Goal: Transaction & Acquisition: Purchase product/service

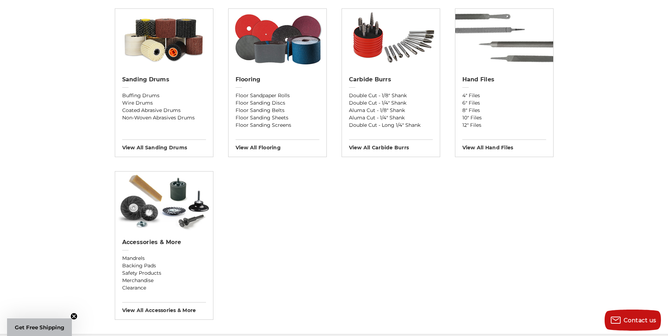
scroll to position [423, 0]
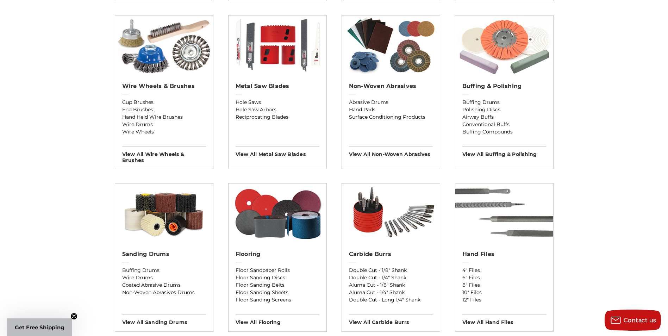
click at [510, 37] on img at bounding box center [505, 46] width 98 height 60
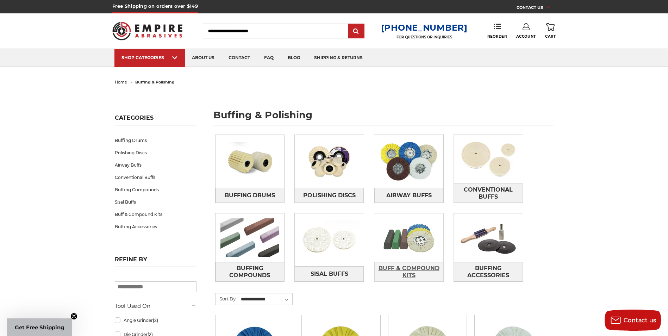
click at [409, 271] on span "Buff & Compound Kits" at bounding box center [409, 272] width 68 height 19
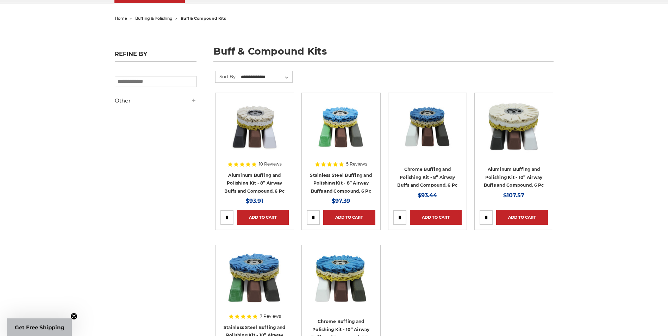
scroll to position [106, 0]
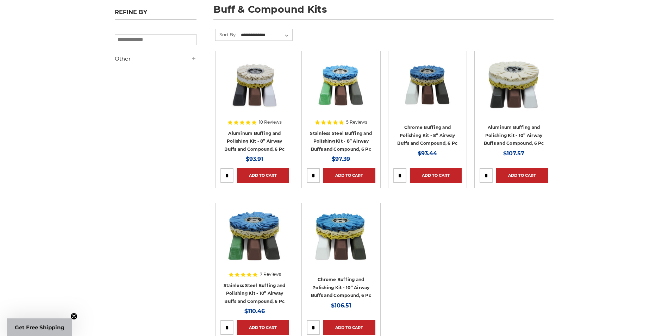
click at [340, 72] on img at bounding box center [341, 84] width 56 height 56
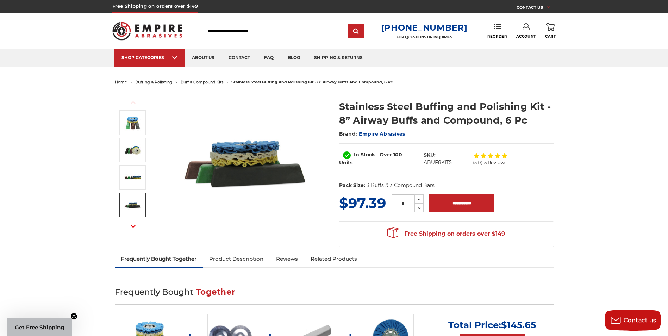
click at [133, 224] on icon "button" at bounding box center [133, 226] width 5 height 5
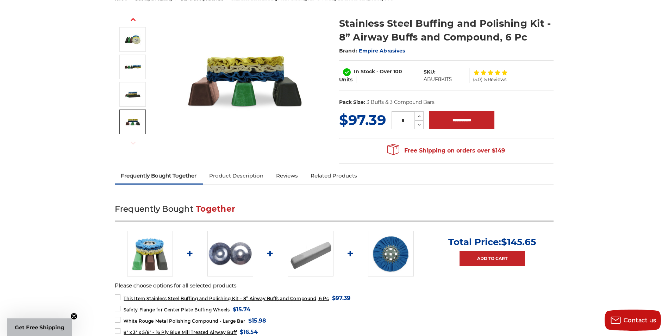
scroll to position [70, 0]
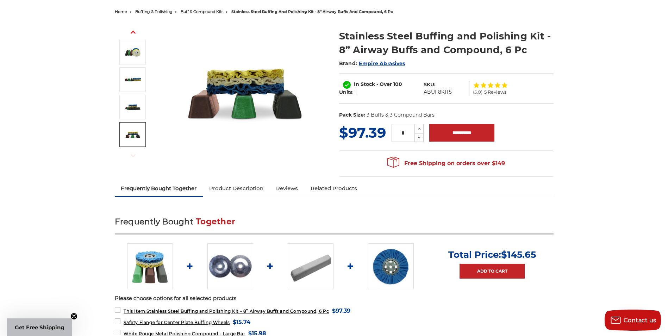
click at [251, 190] on link "Product Description" at bounding box center [236, 189] width 67 height 16
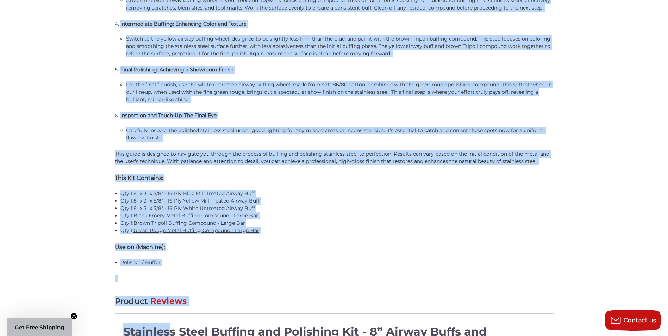
scroll to position [777, 0]
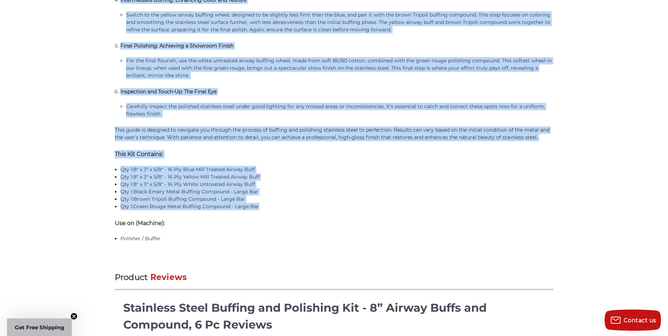
drag, startPoint x: 115, startPoint y: 170, endPoint x: 282, endPoint y: 209, distance: 171.5
copy div "Stainless Steel Polishing Instructions: Surface Prep: Begin with a Clean Canvas…"
